Goal: Answer question/provide support

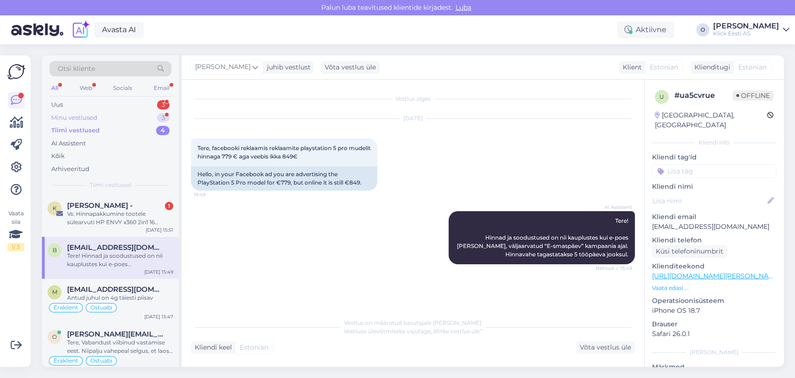
click at [105, 120] on div "Minu vestlused 3" at bounding box center [110, 117] width 122 height 13
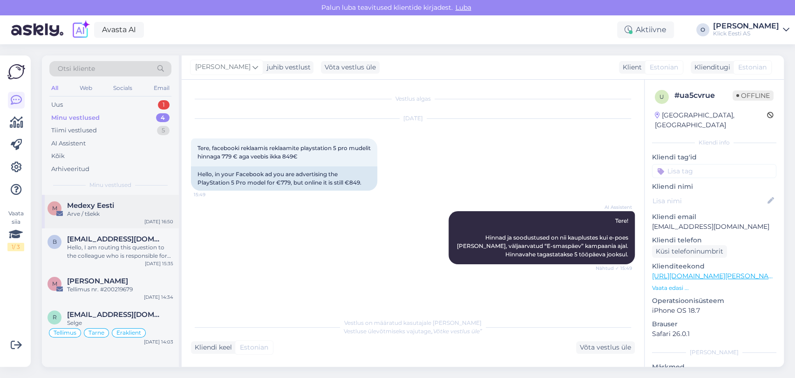
click at [82, 199] on div "M Medexy Eesti Arve / tšekk [DATE] 16:50" at bounding box center [110, 212] width 137 height 34
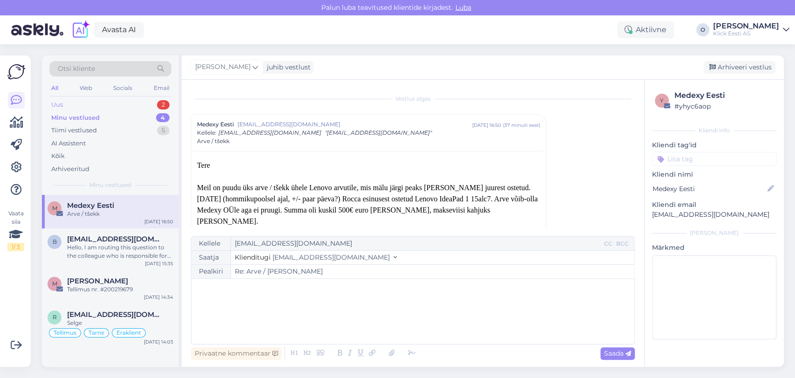
click at [104, 100] on div "Uus 2" at bounding box center [110, 104] width 122 height 13
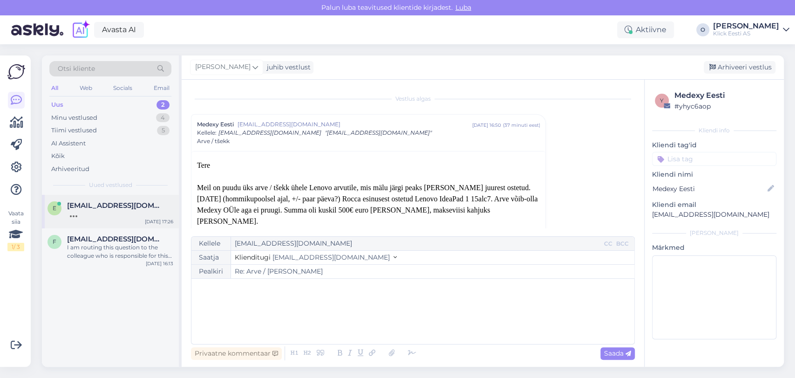
click at [106, 218] on div "e [EMAIL_ADDRESS][DOMAIN_NAME] [DATE] 17:26" at bounding box center [110, 212] width 137 height 34
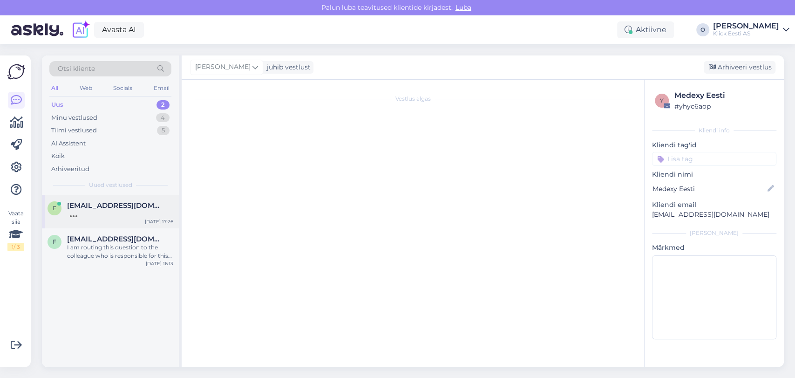
click at [106, 218] on div "e [EMAIL_ADDRESS][DOMAIN_NAME] [DATE] 17:26" at bounding box center [110, 212] width 137 height 34
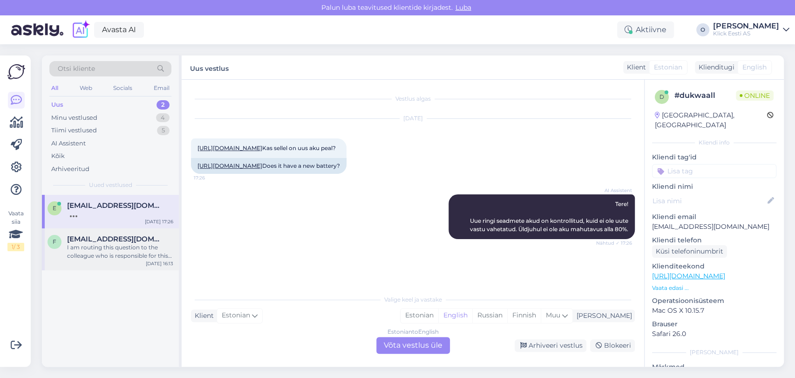
click at [105, 245] on div "I am routing this question to the colleague who is responsible for this topic. …" at bounding box center [120, 251] width 106 height 17
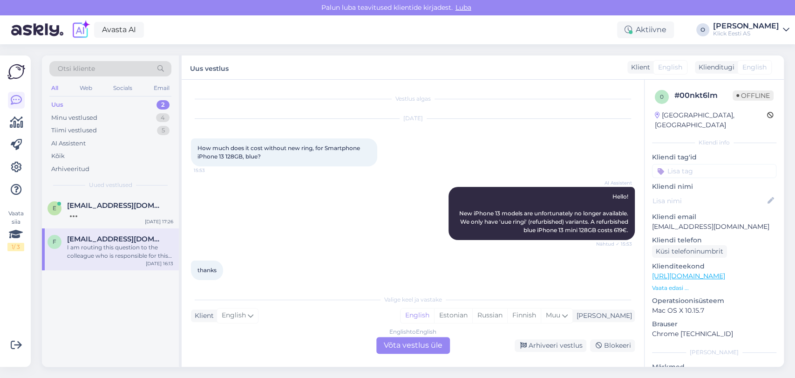
scroll to position [300, 0]
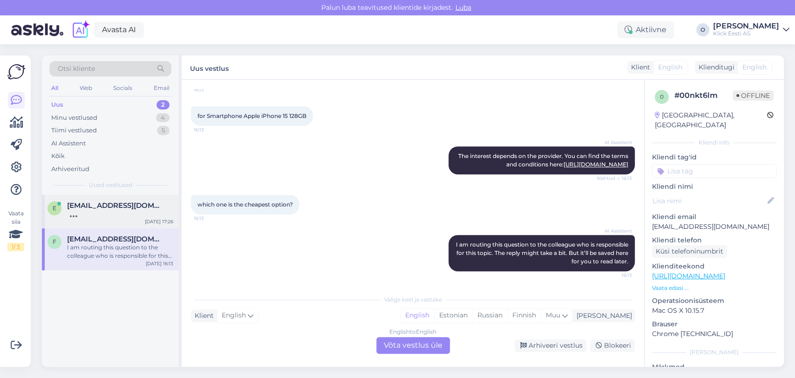
click at [107, 204] on span "[EMAIL_ADDRESS][DOMAIN_NAME]" at bounding box center [115, 205] width 97 height 8
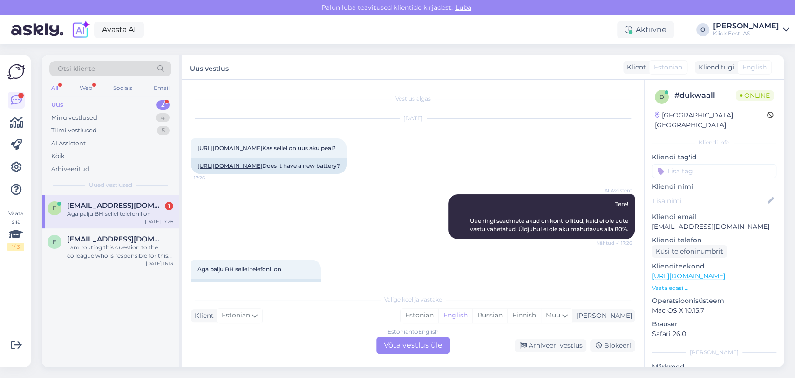
scroll to position [41, 0]
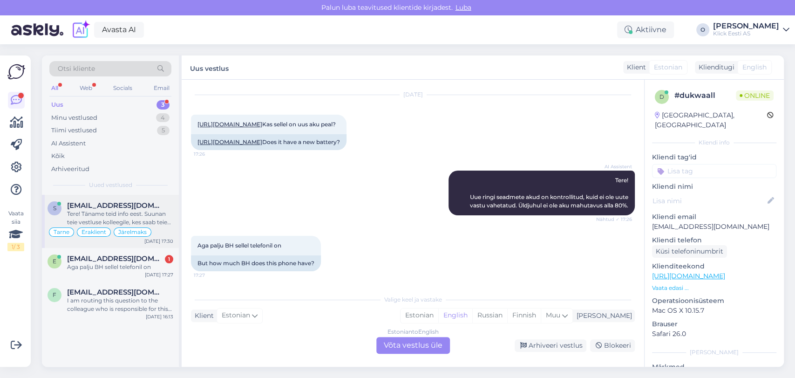
click at [92, 217] on div "Tere! Täname teid info eest. Suunan teie vestluse kolleegile, kes saab teie jär…" at bounding box center [120, 218] width 106 height 17
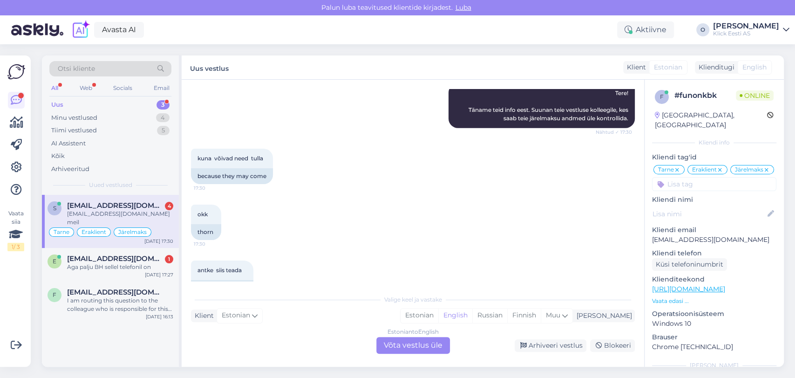
scroll to position [1632, 0]
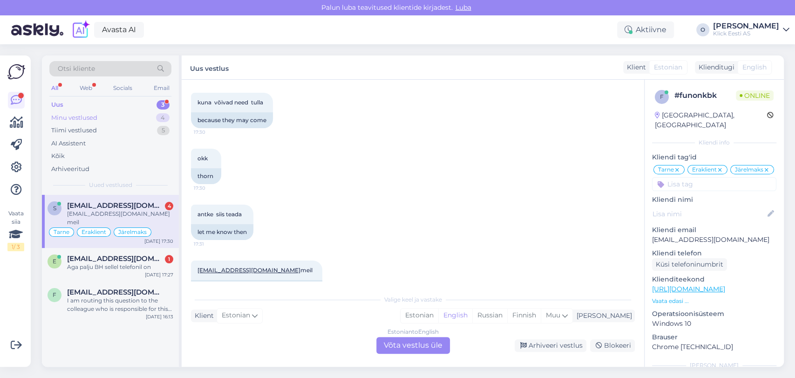
click at [111, 116] on div "Minu vestlused 4" at bounding box center [110, 117] width 122 height 13
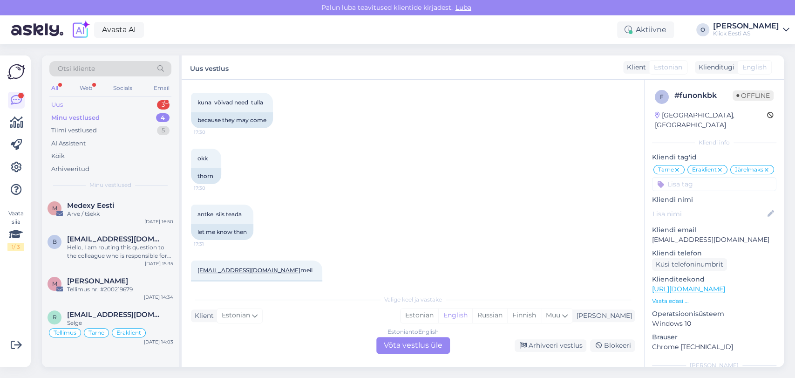
click at [111, 102] on div "Uus 3" at bounding box center [110, 104] width 122 height 13
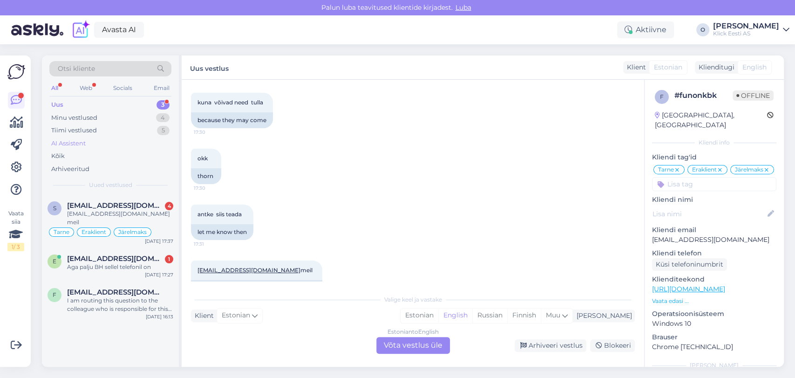
click at [108, 137] on div "AI Assistent" at bounding box center [110, 143] width 122 height 13
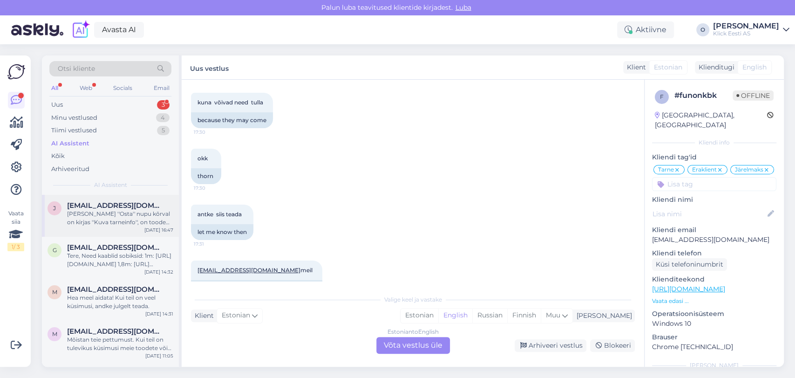
click at [104, 205] on span "[EMAIL_ADDRESS][DOMAIN_NAME]" at bounding box center [115, 205] width 97 height 8
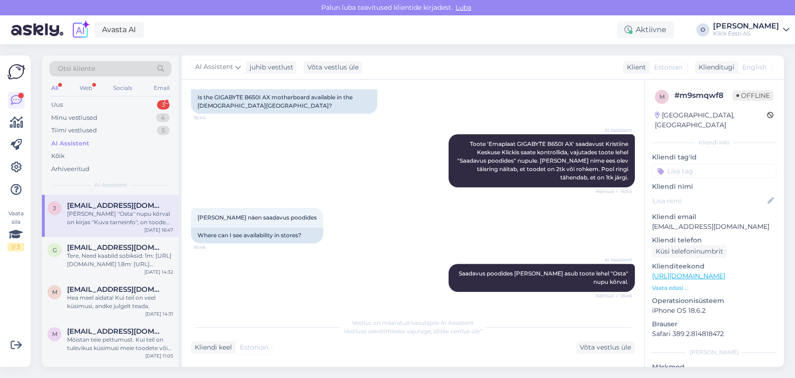
scroll to position [280, 0]
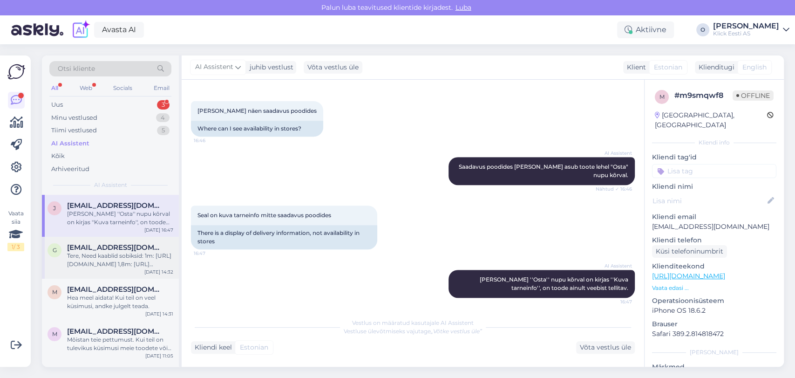
click at [116, 257] on div "Tere, Need kaablid sobiksid: 1m: [URL][DOMAIN_NAME] 1,8m: [URL][DOMAIN_NAME]" at bounding box center [120, 260] width 106 height 17
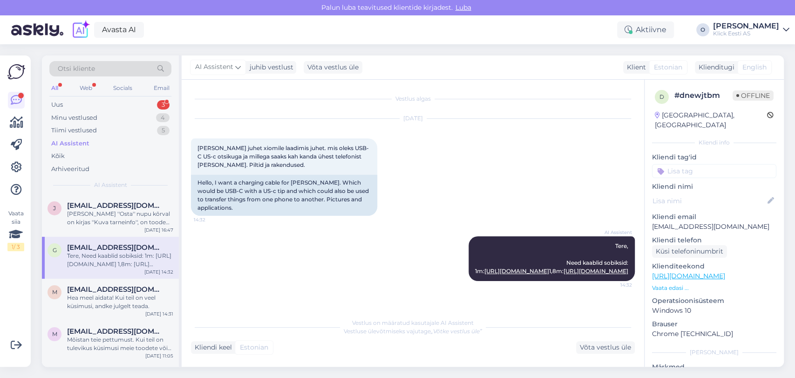
scroll to position [11, 0]
click at [112, 283] on div "m [EMAIL_ADDRESS][DOMAIN_NAME] [PERSON_NAME]! Kui teil on veel küsimusi, andke …" at bounding box center [110, 300] width 137 height 42
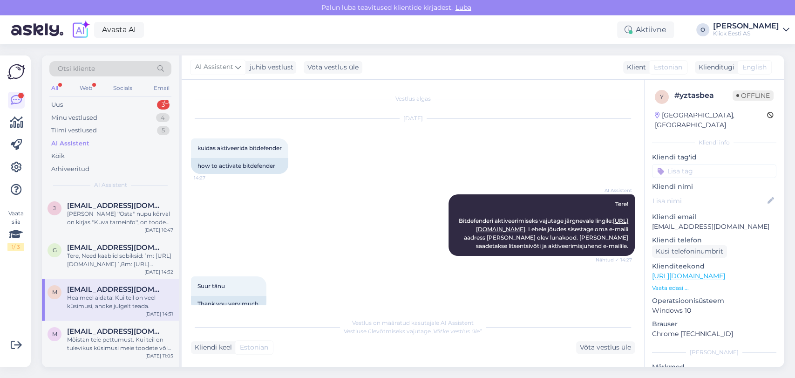
scroll to position [66, 0]
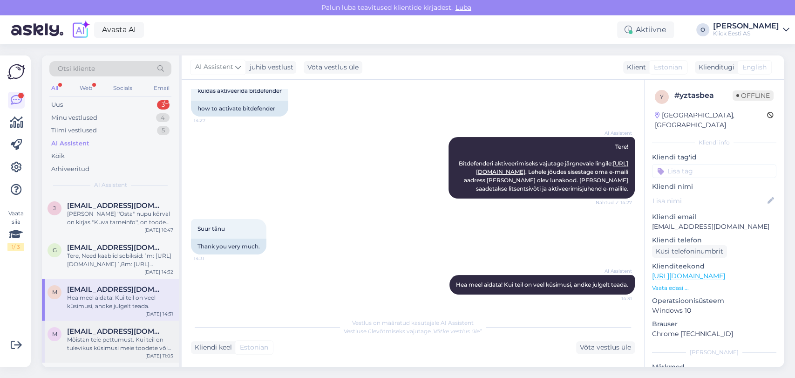
click at [143, 346] on div "Mõistan teie pettumust. Kui teil on tulevikus küsimusi meie toodete või teenust…" at bounding box center [120, 343] width 106 height 17
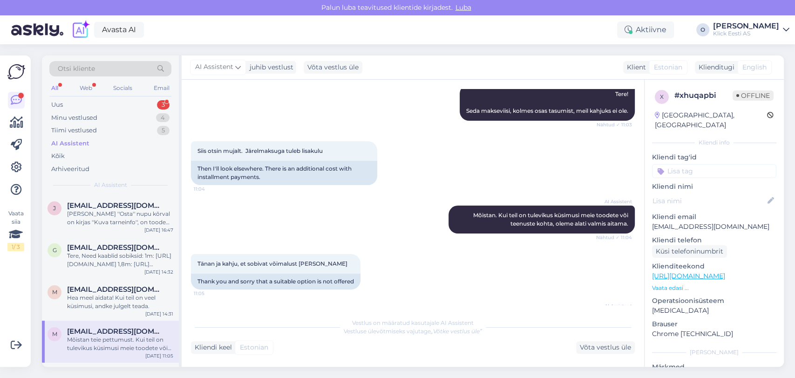
scroll to position [170, 0]
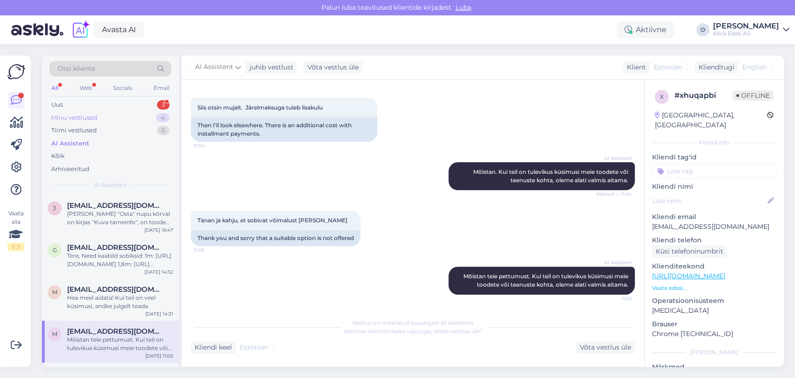
click at [100, 118] on div "Minu vestlused 4" at bounding box center [110, 117] width 122 height 13
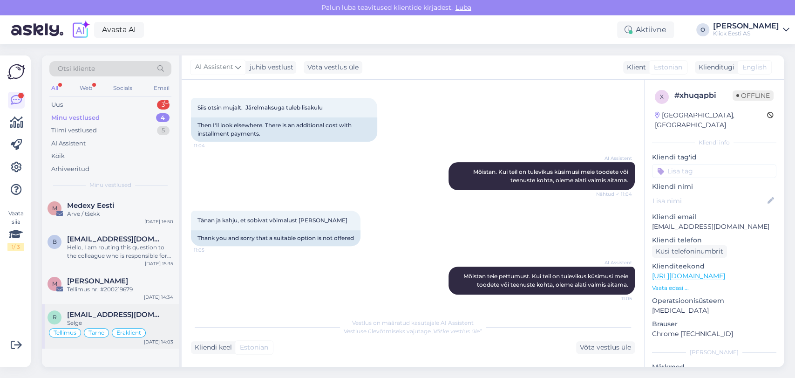
click at [101, 316] on span "[EMAIL_ADDRESS][DOMAIN_NAME]" at bounding box center [115, 314] width 97 height 8
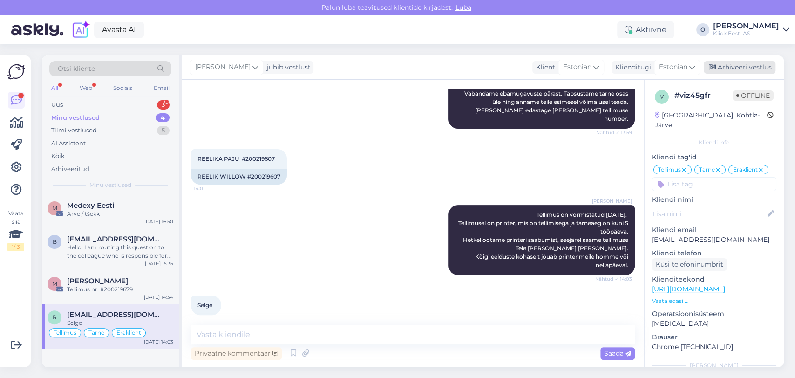
click at [746, 64] on div "Arhiveeri vestlus" at bounding box center [740, 67] width 72 height 13
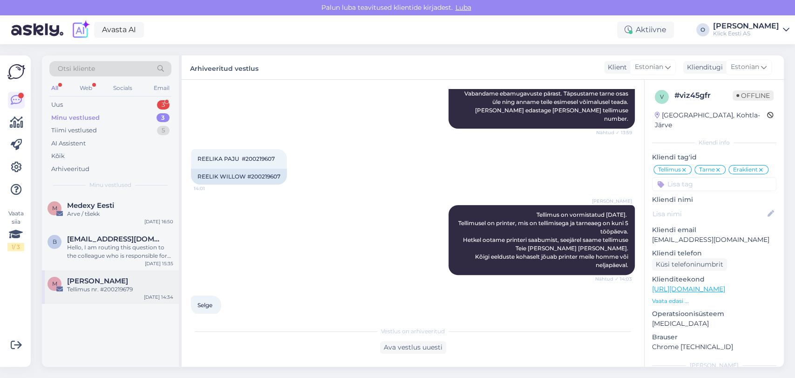
click at [109, 294] on div "M [PERSON_NAME] Tellimus nr. #200219679 [DATE] 14:34" at bounding box center [110, 287] width 137 height 34
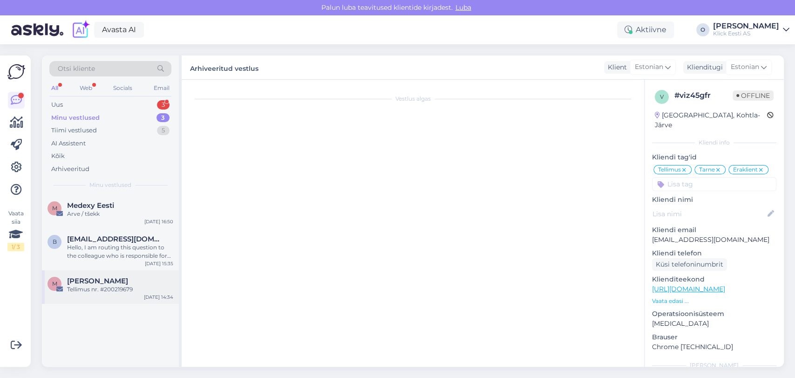
scroll to position [0, 0]
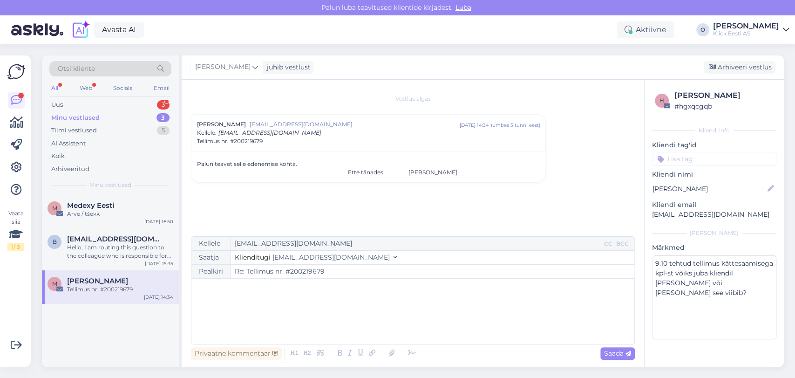
click at [301, 274] on input "Re: Tellimus nr. #200219679" at bounding box center [432, 272] width 403 height 14
click at [307, 312] on div "﻿" at bounding box center [413, 311] width 434 height 56
click at [611, 355] on span "Saada" at bounding box center [617, 353] width 27 height 8
type input "Re: Tellimus nr. #200219679"
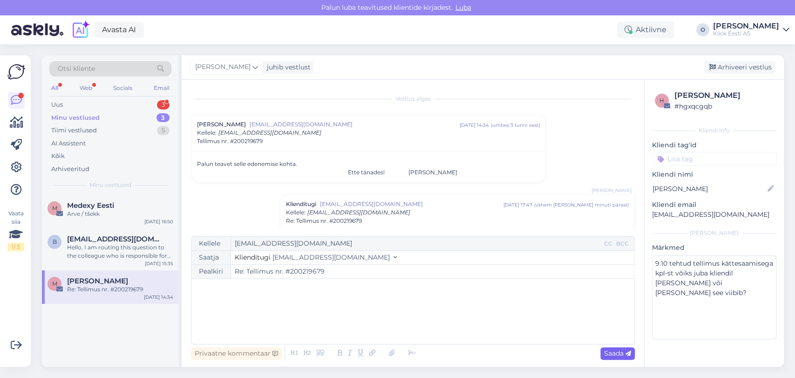
scroll to position [32, 0]
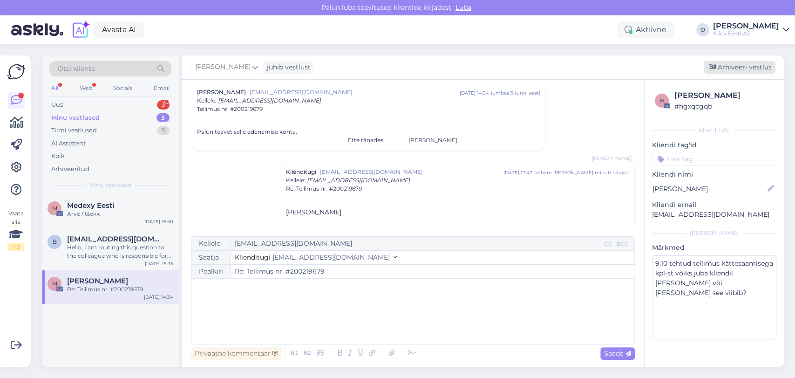
click at [719, 72] on div "Arhiveeri vestlus" at bounding box center [740, 67] width 72 height 13
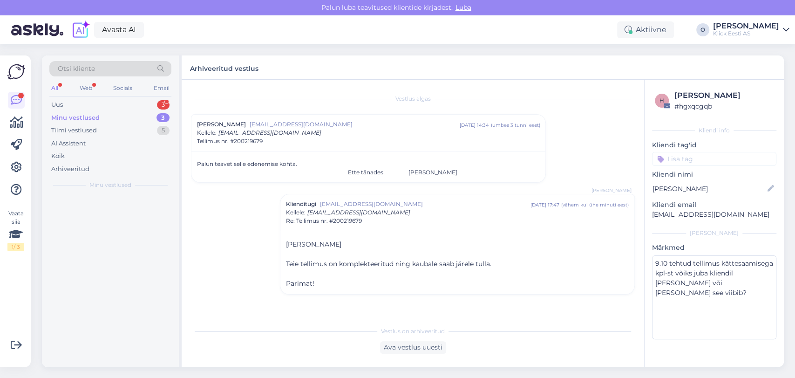
scroll to position [0, 0]
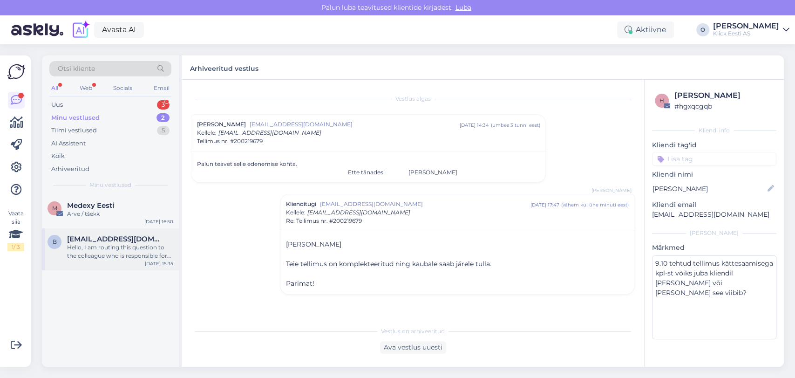
click at [123, 238] on span "[EMAIL_ADDRESS][DOMAIN_NAME]" at bounding box center [115, 239] width 97 height 8
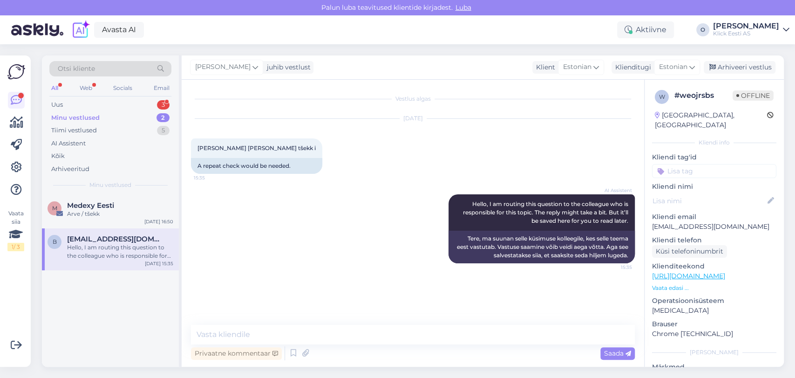
click at [381, 301] on div "Vestlus algas [DATE] [PERSON_NAME] [PERSON_NAME] tšekk i 15:35 A repeat check w…" at bounding box center [417, 202] width 452 height 227
click at [299, 334] on textarea at bounding box center [413, 335] width 444 height 20
click at [678, 222] on p "[EMAIL_ADDRESS][DOMAIN_NAME]" at bounding box center [714, 227] width 124 height 10
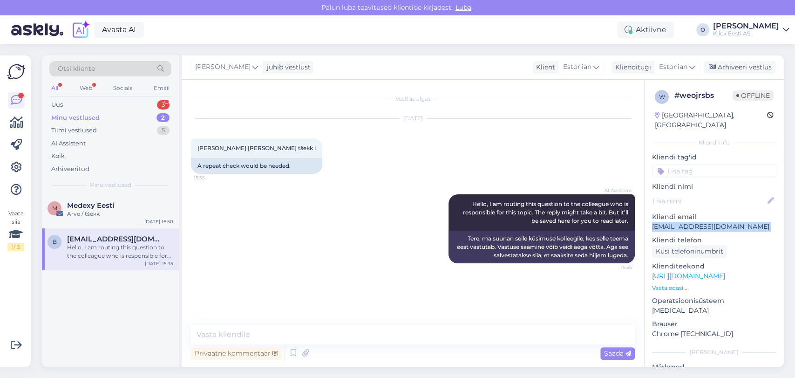
copy p "[EMAIL_ADDRESS][DOMAIN_NAME]"
click at [260, 341] on textarea at bounding box center [413, 335] width 444 height 20
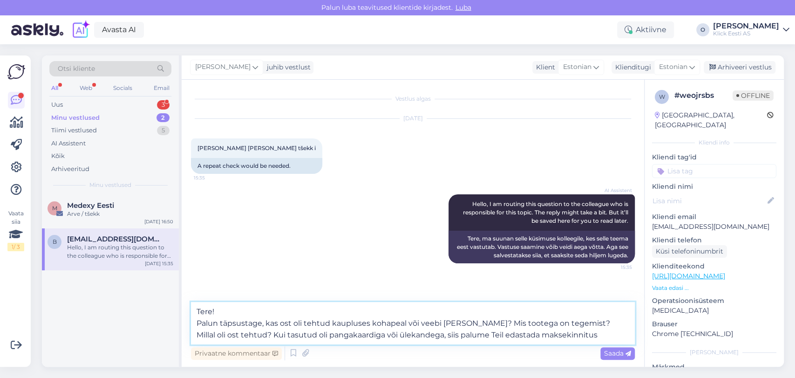
type textarea "Tere! Palun täpsustage, kas ost oli tehtud kaupluses kohapeal või veebi [PERSON…"
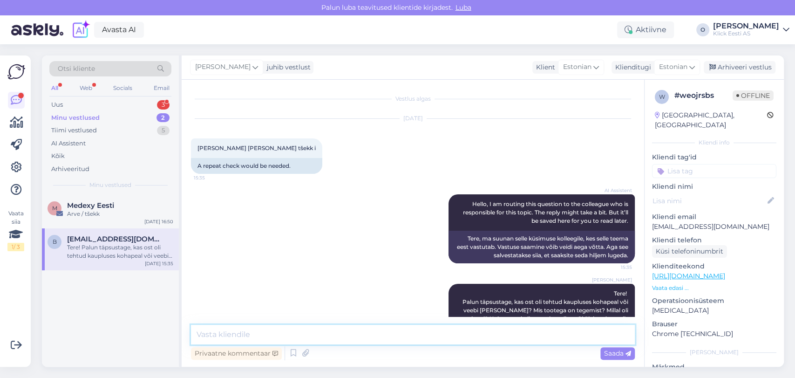
scroll to position [30, 0]
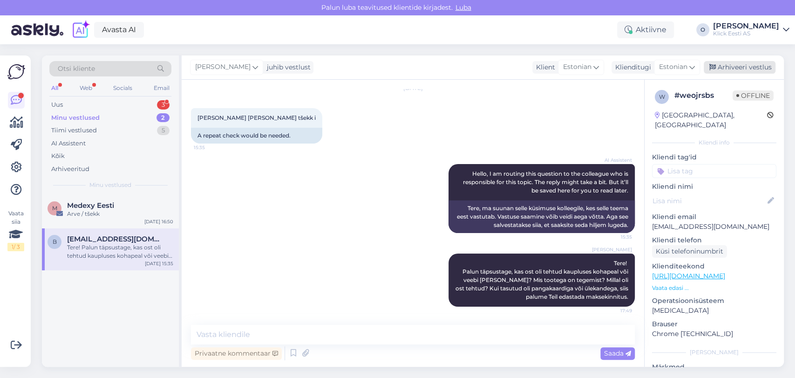
click at [731, 65] on div "Arhiveeri vestlus" at bounding box center [740, 67] width 72 height 13
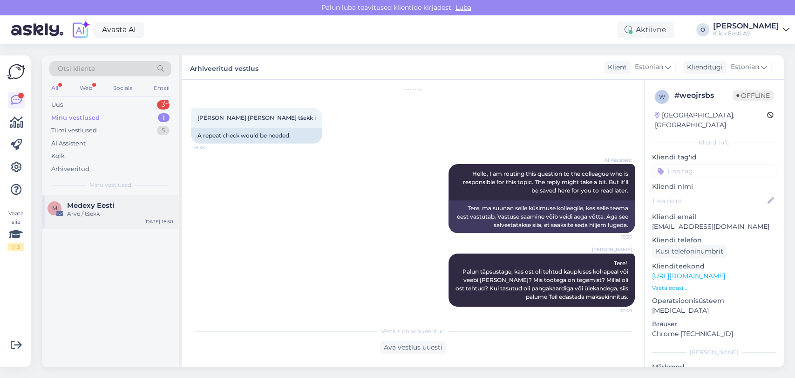
click at [102, 209] on span "Medexy Eesti" at bounding box center [90, 205] width 47 height 8
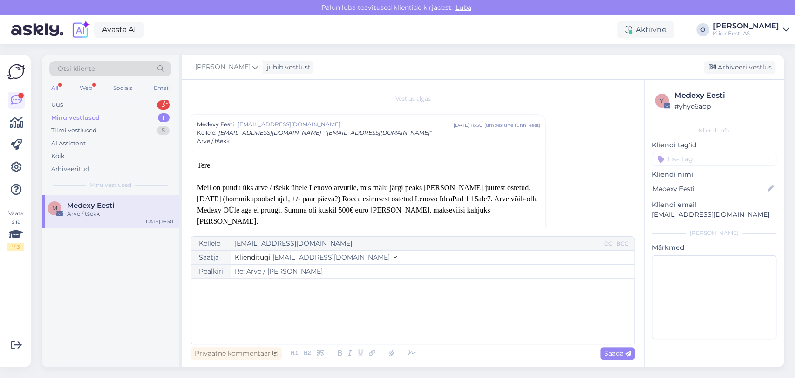
click at [310, 309] on div "﻿" at bounding box center [413, 311] width 434 height 56
drag, startPoint x: 245, startPoint y: 210, endPoint x: 212, endPoint y: 213, distance: 33.2
click at [212, 213] on div "Meil on puudu üks arve / tšekk ühele Lenovo arvutile, mis mälu järgi peaks [PER…" at bounding box center [368, 204] width 343 height 45
copy div "Medexy OÜ"
click at [226, 209] on div "Meil on puudu üks arve / tšekk ühele Lenovo arvutile, mis mälu järgi peaks [PER…" at bounding box center [368, 204] width 343 height 45
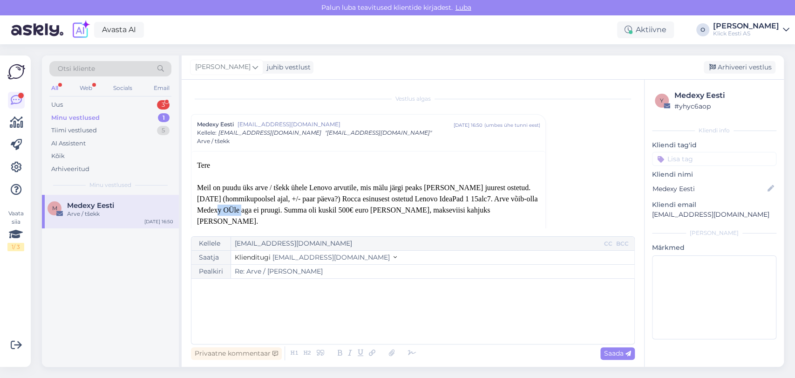
click at [226, 209] on div "Meil on puudu üks arve / tšekk ühele Lenovo arvutile, mis mälu järgi peaks [PER…" at bounding box center [368, 204] width 343 height 45
copy div "Medexy"
click at [297, 301] on div "﻿" at bounding box center [413, 311] width 434 height 56
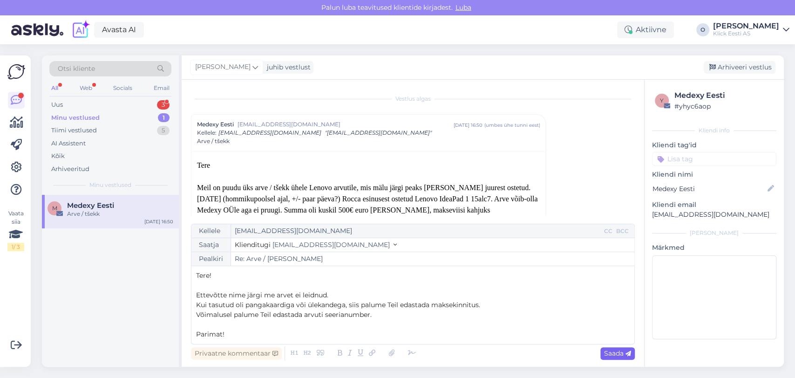
click at [614, 355] on span "Saada" at bounding box center [617, 353] width 27 height 8
type input "Re: Arve / [PERSON_NAME]"
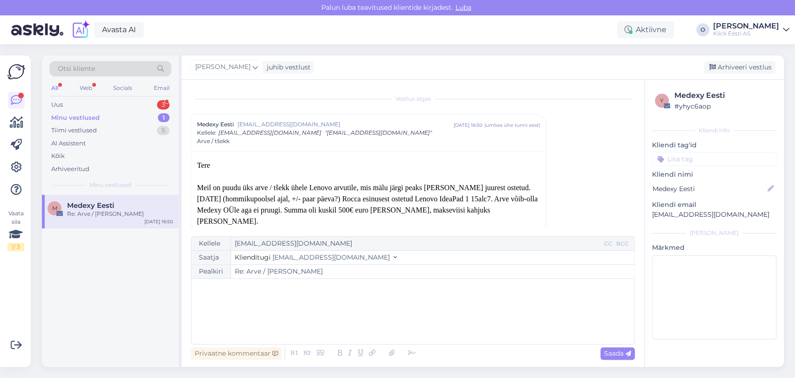
scroll to position [219, 0]
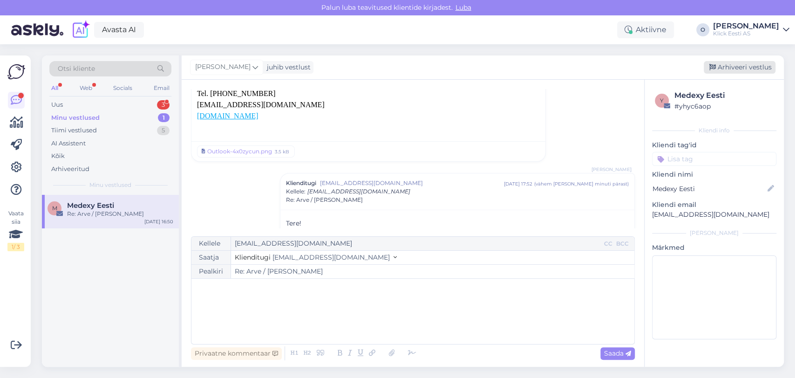
click at [740, 68] on div "Arhiveeri vestlus" at bounding box center [740, 67] width 72 height 13
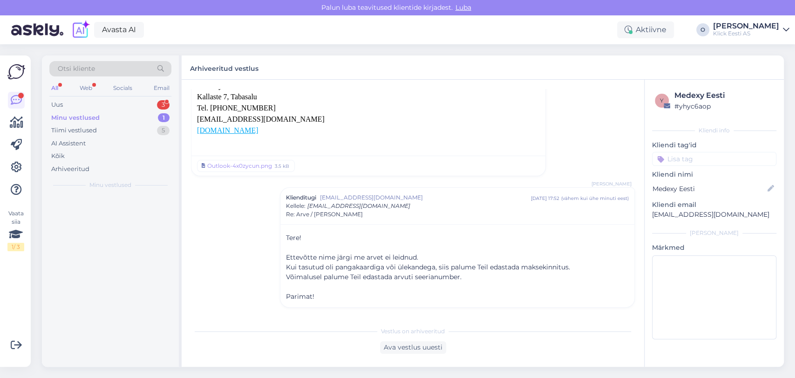
scroll to position [193, 0]
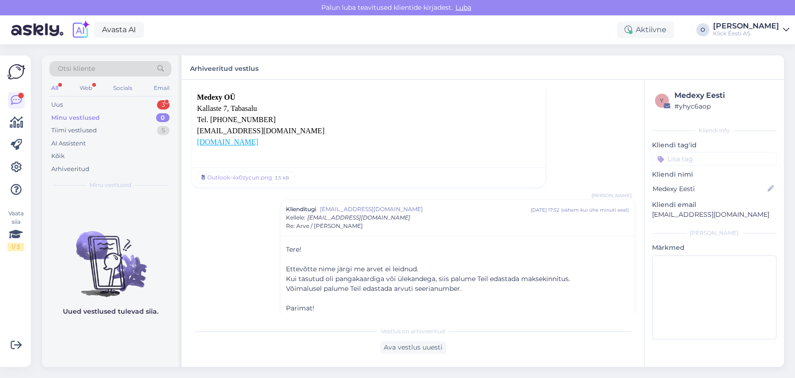
click at [135, 96] on div "All Web Socials Email" at bounding box center [110, 89] width 122 height 14
click at [130, 104] on div "Uus 3" at bounding box center [110, 104] width 122 height 13
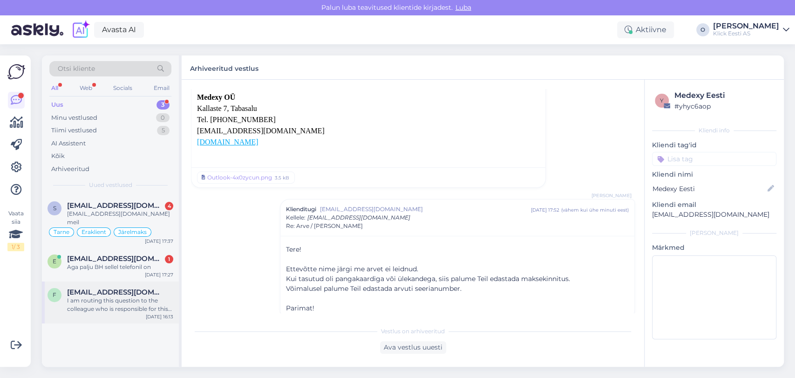
click at [90, 296] on div "I am routing this question to the colleague who is responsible for this topic. …" at bounding box center [120, 304] width 106 height 17
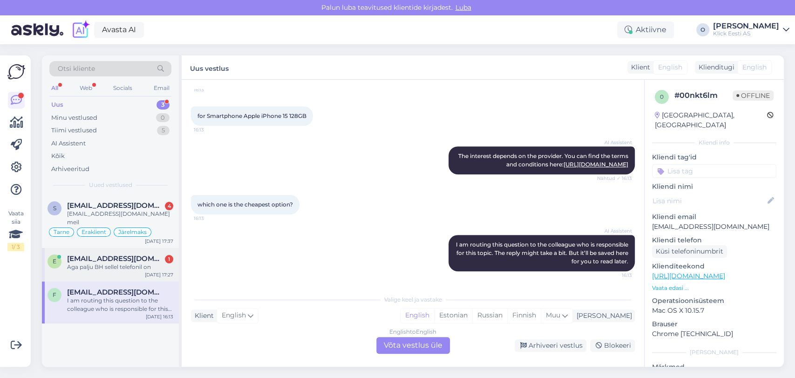
click at [95, 263] on div "Aga palju BH sellel telefonil on" at bounding box center [120, 267] width 106 height 8
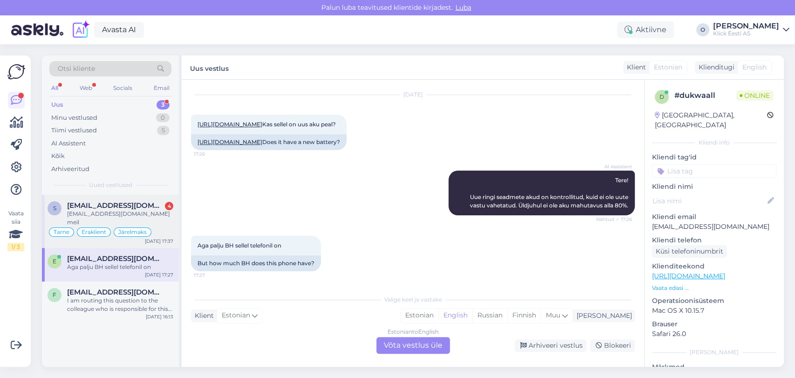
click at [105, 208] on span "[EMAIL_ADDRESS][DOMAIN_NAME]" at bounding box center [115, 205] width 97 height 8
